Goal: Transaction & Acquisition: Purchase product/service

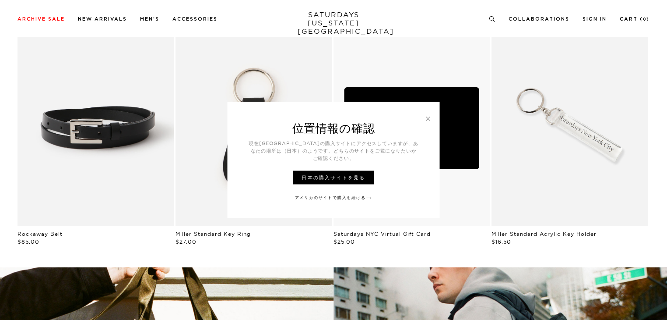
scroll to position [1067, 0]
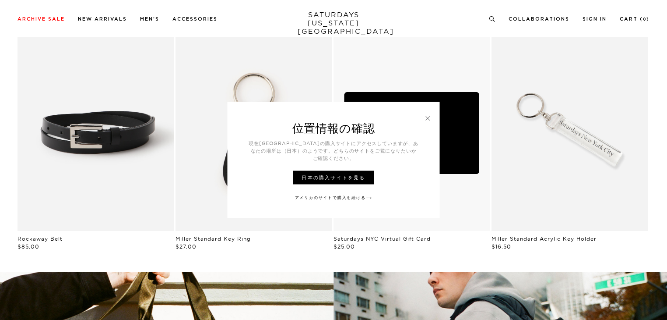
click at [427, 122] on link at bounding box center [428, 118] width 8 height 8
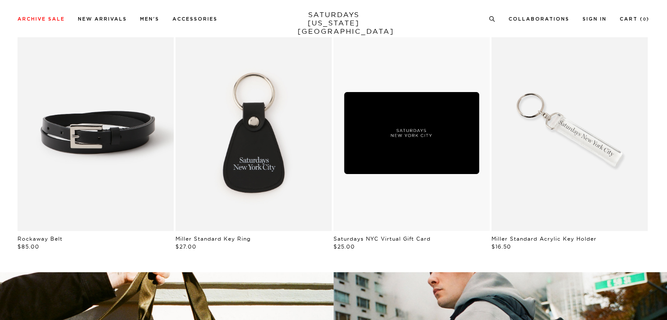
scroll to position [1063, 0]
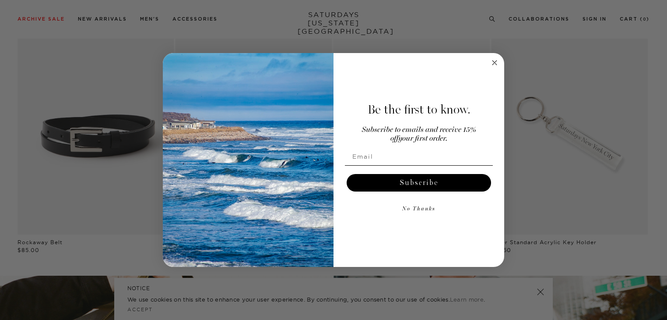
click at [495, 61] on circle "Close dialog" at bounding box center [495, 63] width 10 height 10
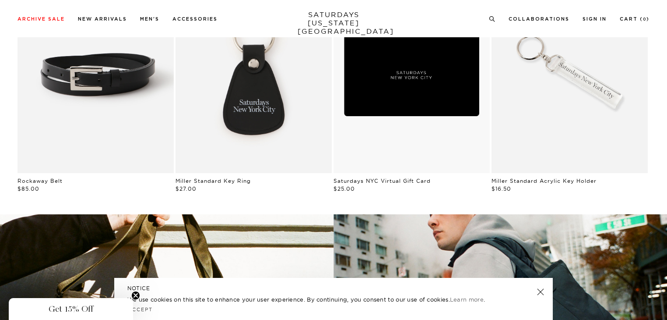
scroll to position [1123, 0]
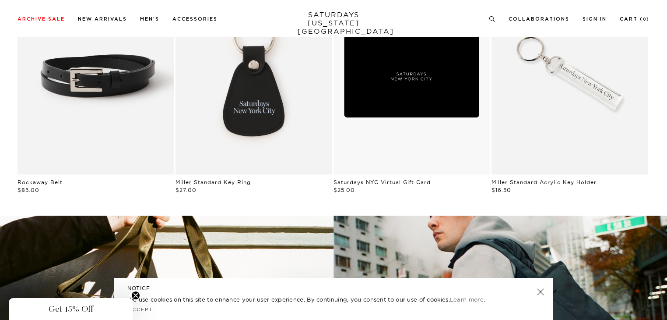
click at [542, 293] on link at bounding box center [541, 291] width 12 height 12
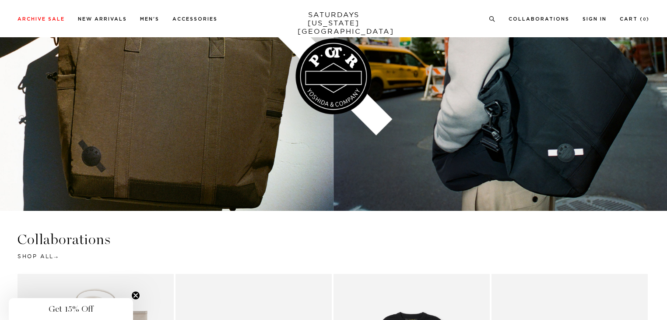
scroll to position [1394, 0]
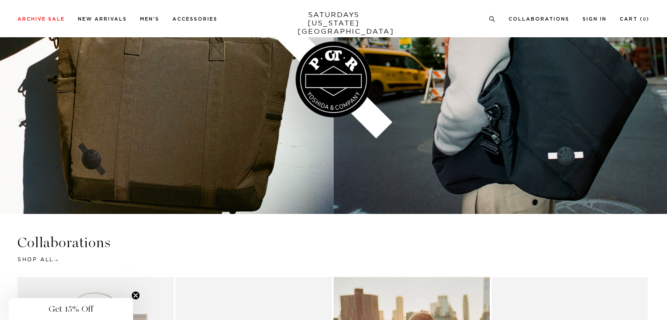
click at [134, 297] on circle "Close teaser" at bounding box center [136, 295] width 8 height 8
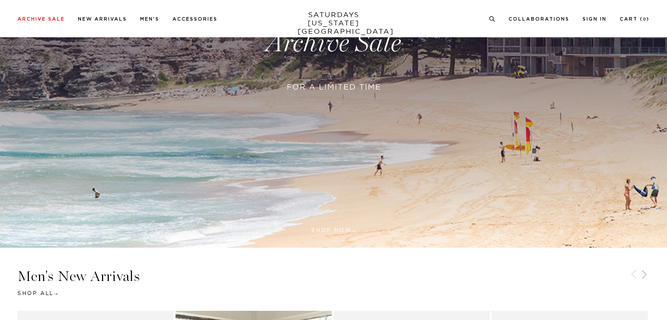
scroll to position [0, 0]
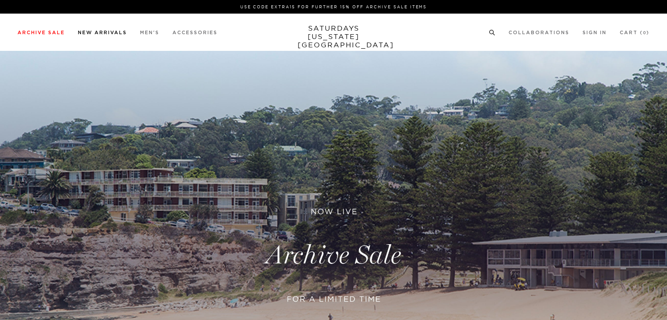
click at [99, 29] on li "New Arrivals" at bounding box center [102, 32] width 49 height 8
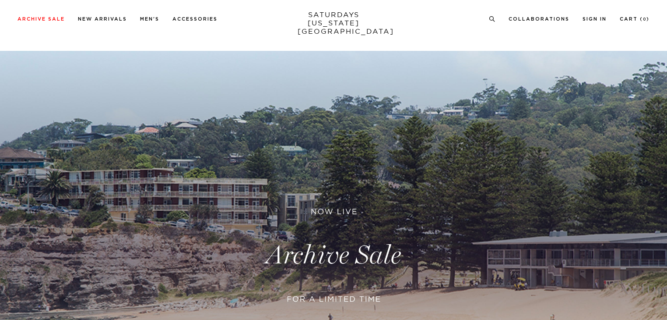
scroll to position [1735, 0]
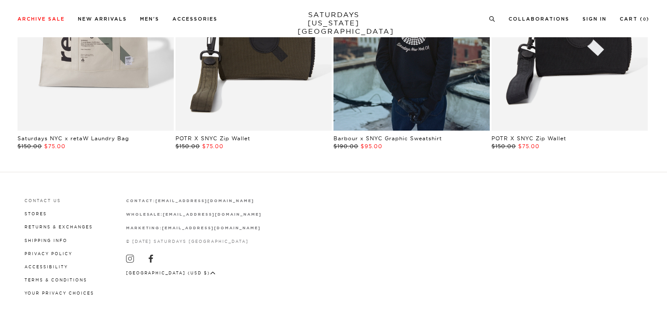
click at [36, 199] on link "CONTACT US" at bounding box center [43, 200] width 36 height 5
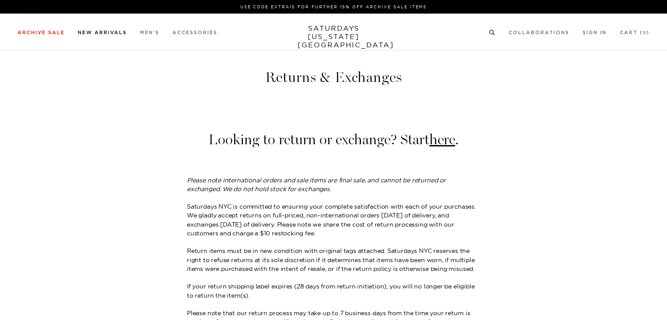
click at [90, 32] on link "New Arrivals" at bounding box center [102, 32] width 49 height 5
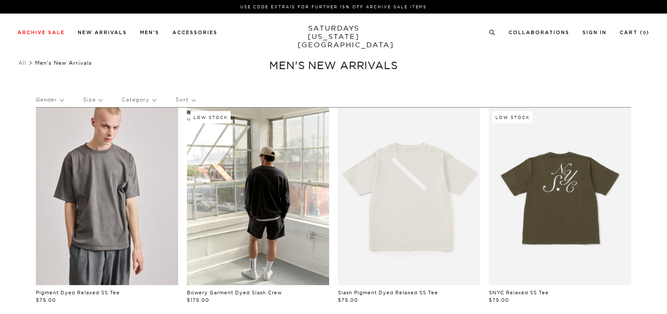
click at [96, 208] on link at bounding box center [107, 197] width 142 height 178
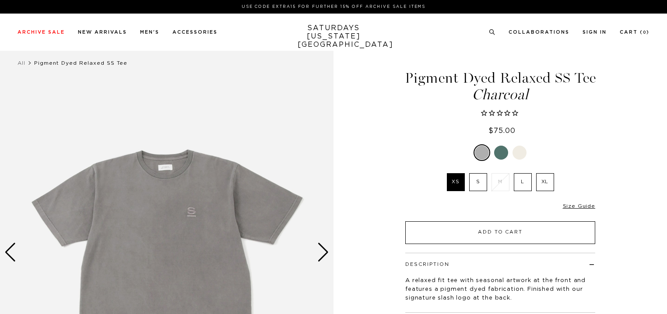
click at [485, 219] on div "Only 0 Left Size Guide" at bounding box center [500, 210] width 190 height 24
click at [481, 234] on button "Add to Cart" at bounding box center [500, 233] width 190 height 23
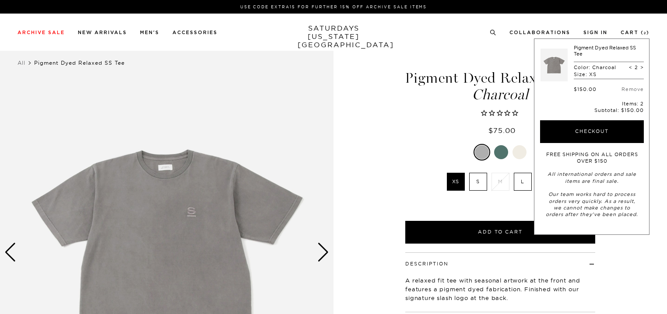
scroll to position [2399, 0]
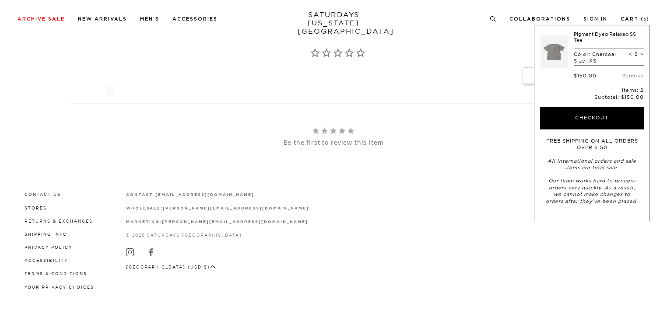
click at [148, 254] on icon at bounding box center [151, 253] width 8 height 8
